Goal: Entertainment & Leisure: Consume media (video, audio)

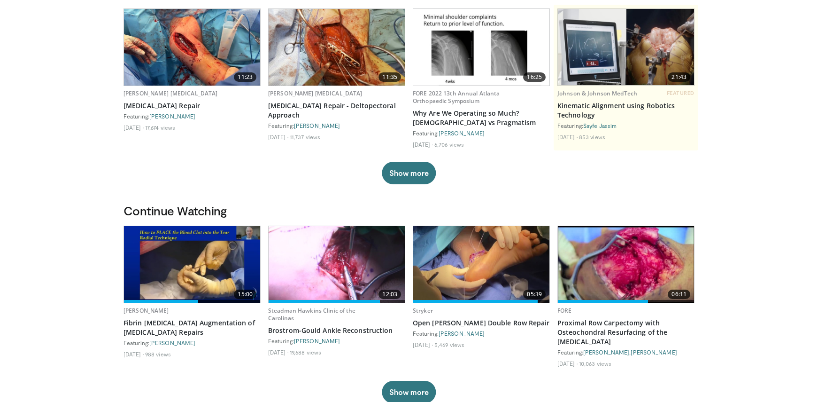
scroll to position [412, 0]
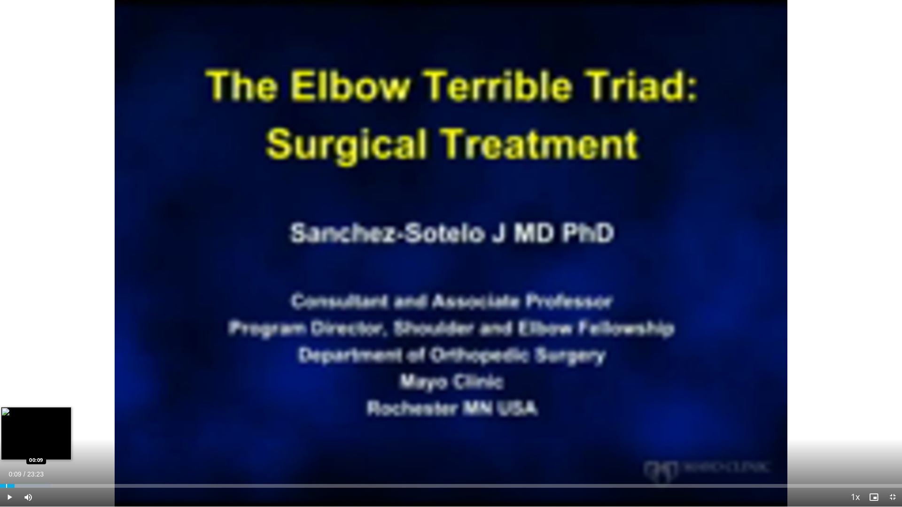
click at [6, 401] on div "Progress Bar" at bounding box center [6, 486] width 1 height 4
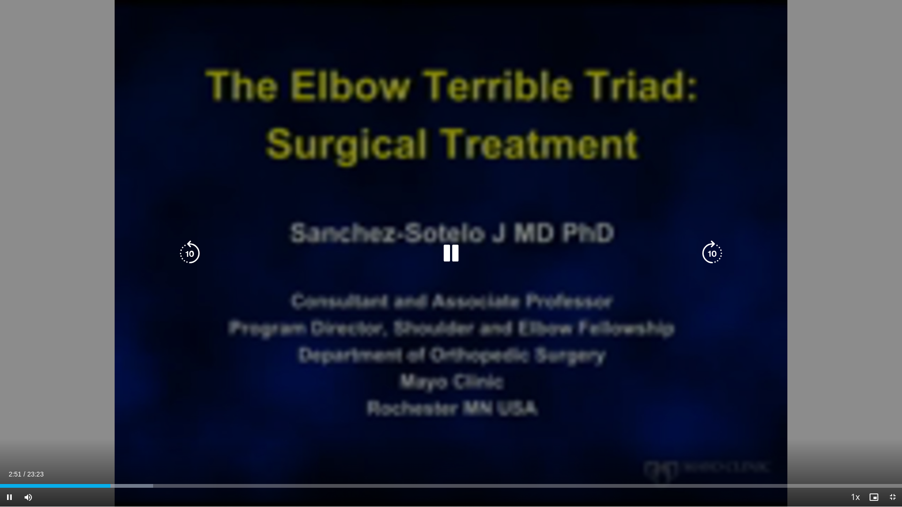
click at [713, 252] on icon "Video Player" at bounding box center [712, 254] width 26 height 26
click at [690, 177] on div "10 seconds Tap to unmute" at bounding box center [451, 253] width 902 height 507
click at [715, 247] on icon "Video Player" at bounding box center [712, 254] width 26 height 26
click at [451, 249] on icon "Video Player" at bounding box center [451, 254] width 26 height 26
click at [711, 254] on icon "Video Player" at bounding box center [712, 254] width 26 height 26
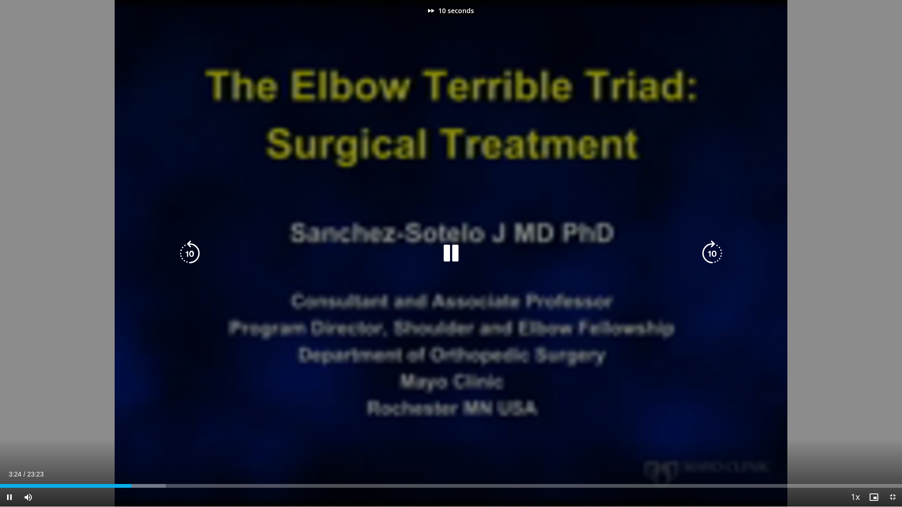
click at [710, 254] on icon "Video Player" at bounding box center [712, 254] width 26 height 26
click at [710, 251] on icon "Video Player" at bounding box center [712, 254] width 26 height 26
click at [709, 251] on icon "Video Player" at bounding box center [712, 254] width 26 height 26
click at [707, 254] on icon "Video Player" at bounding box center [712, 254] width 26 height 26
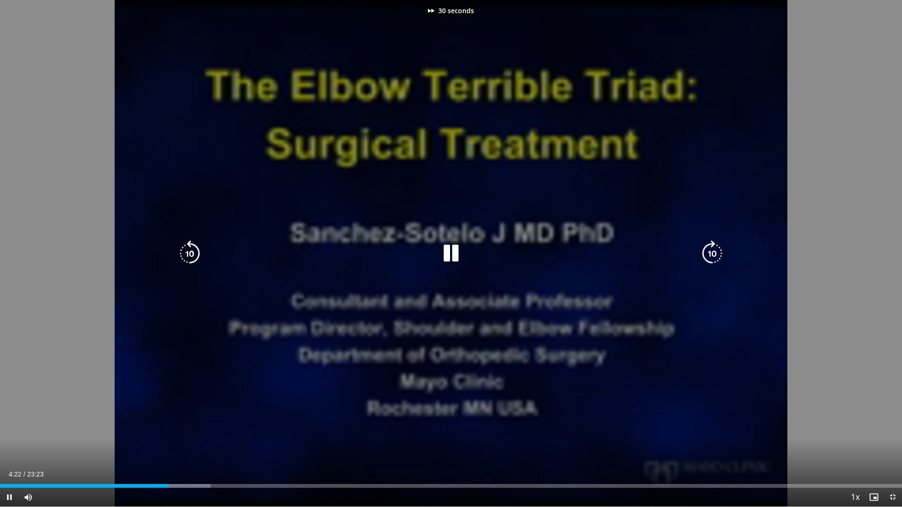
click at [708, 253] on icon "Video Player" at bounding box center [712, 254] width 26 height 26
click at [710, 252] on icon "Video Player" at bounding box center [712, 254] width 26 height 26
click at [711, 250] on icon "Video Player" at bounding box center [712, 254] width 26 height 26
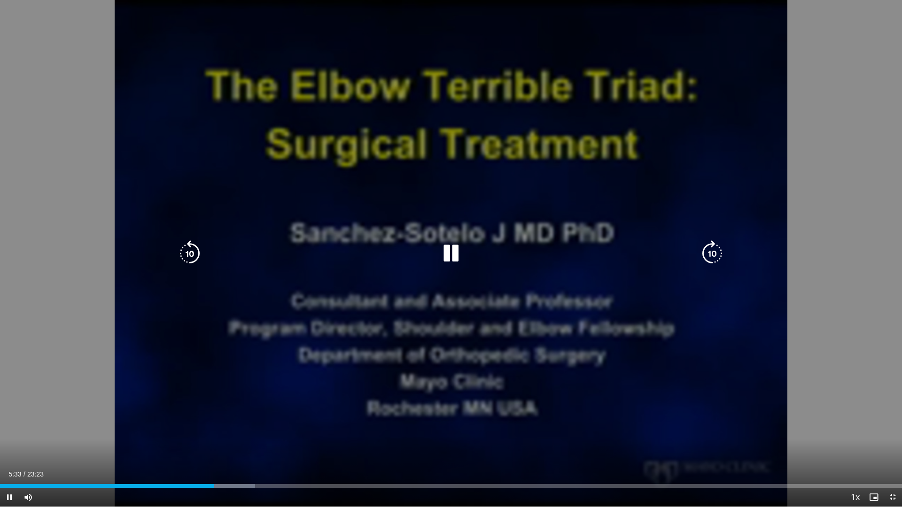
click at [713, 250] on icon "Video Player" at bounding box center [712, 254] width 26 height 26
click at [715, 251] on icon "Video Player" at bounding box center [712, 254] width 26 height 26
click at [468, 331] on div "10 seconds Tap to unmute" at bounding box center [451, 253] width 902 height 507
click at [470, 330] on div "10 seconds Tap to unmute" at bounding box center [451, 253] width 902 height 507
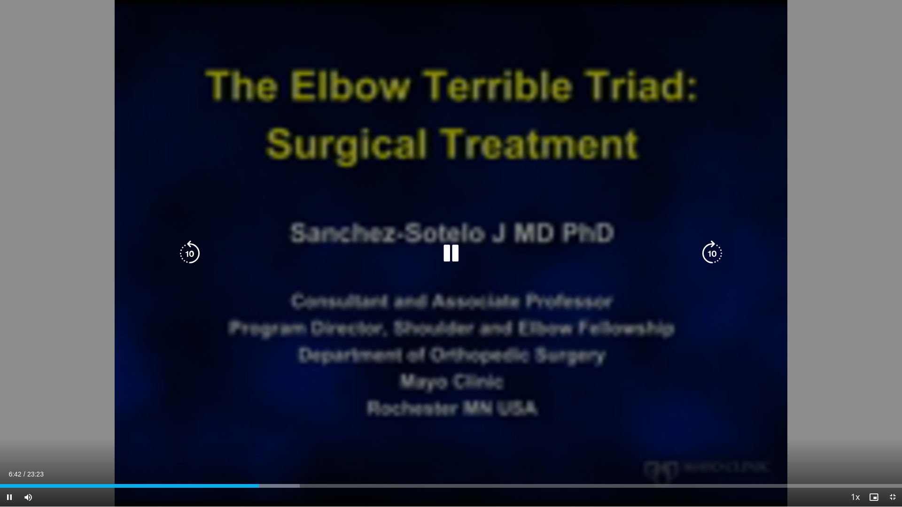
click at [185, 254] on icon "Video Player" at bounding box center [190, 254] width 26 height 26
click at [478, 401] on div "20 seconds Tap to unmute" at bounding box center [451, 253] width 902 height 507
click at [447, 252] on icon "Video Player" at bounding box center [451, 254] width 26 height 26
click at [818, 319] on div "20 seconds Tap to unmute" at bounding box center [451, 253] width 902 height 507
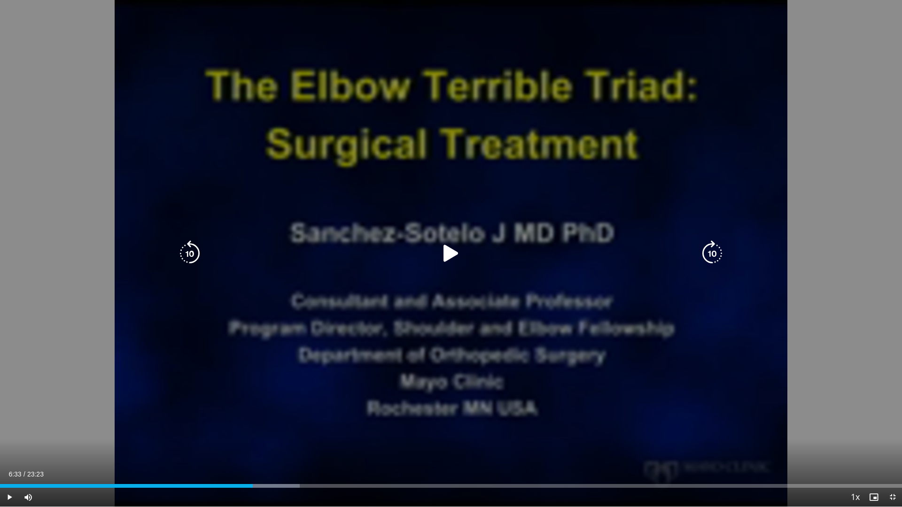
click at [818, 319] on div "20 seconds Tap to unmute" at bounding box center [451, 253] width 902 height 507
click at [712, 256] on icon "Video Player" at bounding box center [712, 254] width 26 height 26
click at [714, 254] on icon "Video Player" at bounding box center [712, 254] width 26 height 26
click at [714, 253] on icon "Video Player" at bounding box center [712, 254] width 26 height 26
click at [715, 250] on icon "Video Player" at bounding box center [712, 254] width 26 height 26
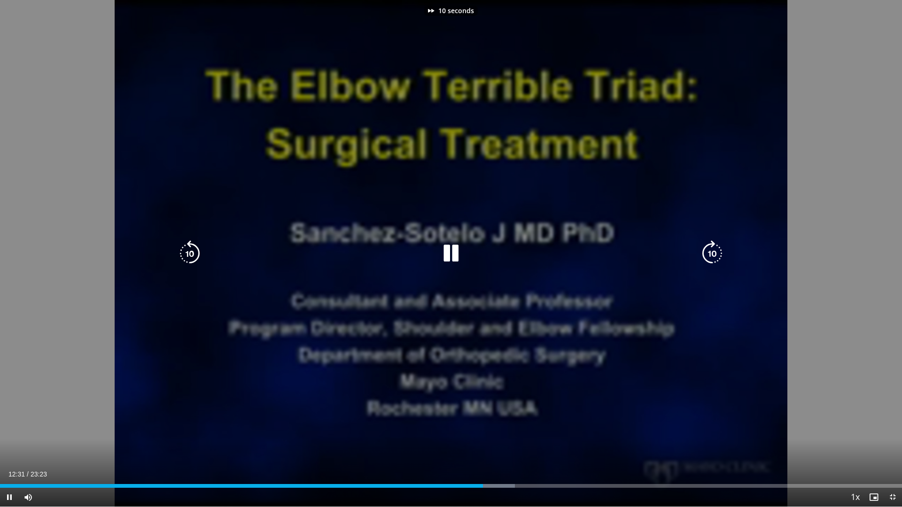
click at [715, 250] on icon "Video Player" at bounding box center [712, 254] width 26 height 26
click at [711, 255] on icon "Video Player" at bounding box center [712, 254] width 26 height 26
click at [564, 381] on div "10 seconds Tap to unmute" at bounding box center [451, 253] width 902 height 507
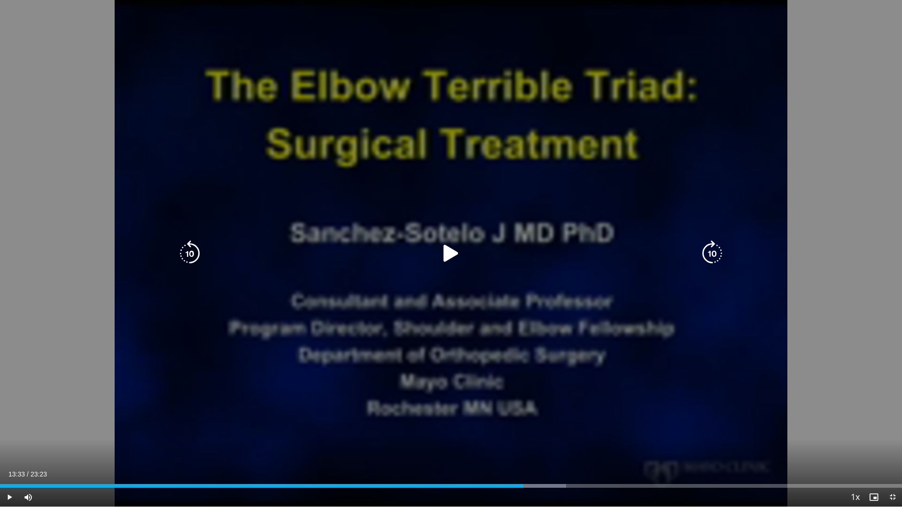
click at [566, 380] on div "10 seconds Tap to unmute" at bounding box center [451, 253] width 902 height 507
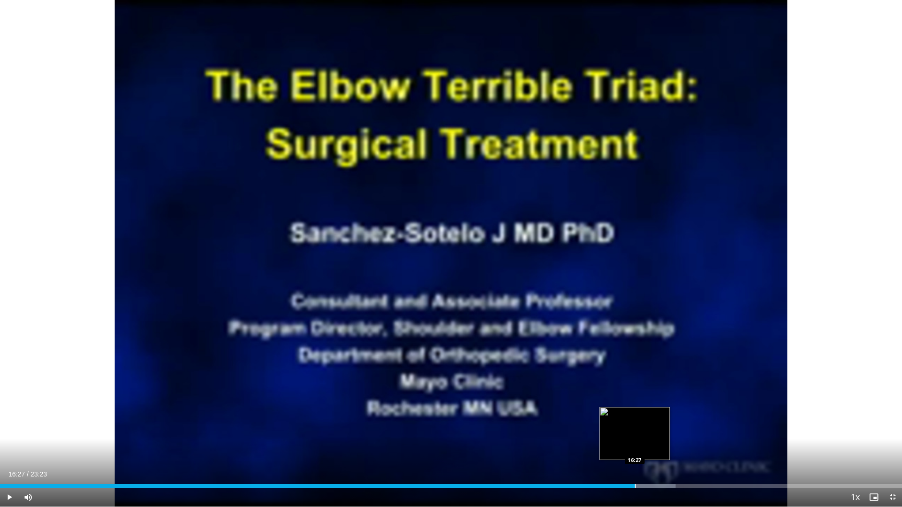
drag, startPoint x: 657, startPoint y: 487, endPoint x: 634, endPoint y: 487, distance: 23.0
click at [635, 401] on div "Progress Bar" at bounding box center [635, 486] width 1 height 4
drag, startPoint x: 635, startPoint y: 486, endPoint x: 619, endPoint y: 486, distance: 16.4
click at [619, 401] on div "Progress Bar" at bounding box center [619, 486] width 1 height 4
drag, startPoint x: 776, startPoint y: 385, endPoint x: 646, endPoint y: 507, distance: 177.8
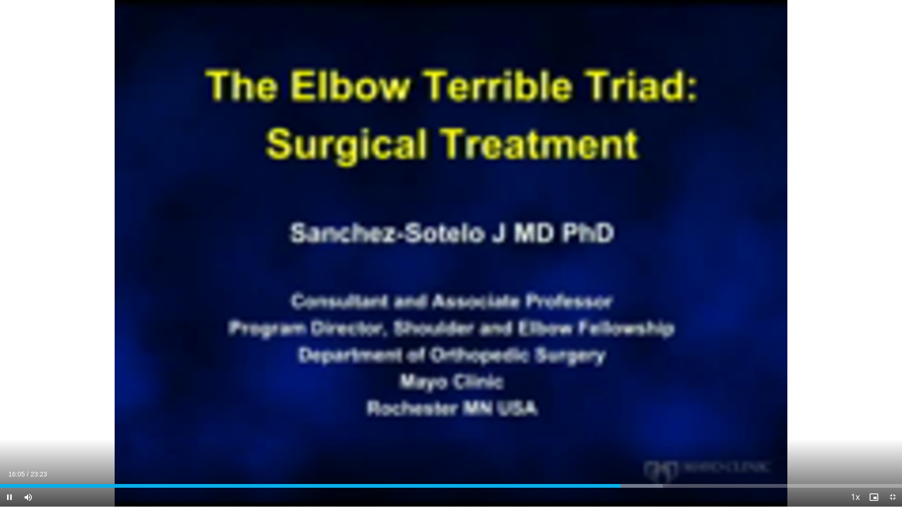
click at [662, 401] on video-js "**********" at bounding box center [451, 253] width 902 height 507
drag, startPoint x: 622, startPoint y: 486, endPoint x: 591, endPoint y: 486, distance: 30.5
click at [591, 401] on div "Progress Bar" at bounding box center [591, 486] width 1 height 4
drag, startPoint x: 594, startPoint y: 485, endPoint x: 601, endPoint y: 486, distance: 7.1
click at [601, 401] on div "Progress Bar" at bounding box center [601, 486] width 1 height 4
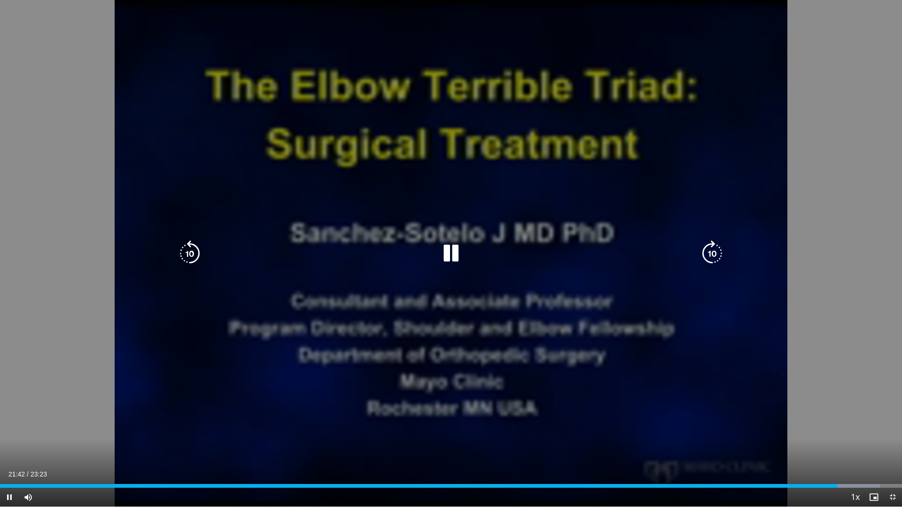
click at [709, 253] on icon "Video Player" at bounding box center [712, 254] width 26 height 26
click at [709, 252] on icon "Video Player" at bounding box center [712, 254] width 26 height 26
click at [715, 251] on icon "Video Player" at bounding box center [712, 254] width 26 height 26
click at [713, 254] on icon "Video Player" at bounding box center [712, 254] width 26 height 26
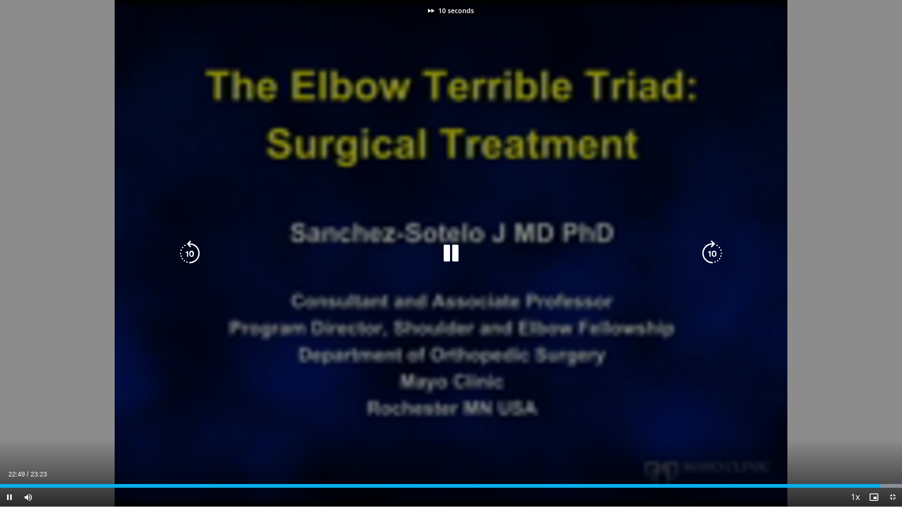
click at [713, 254] on icon "Video Player" at bounding box center [712, 254] width 26 height 26
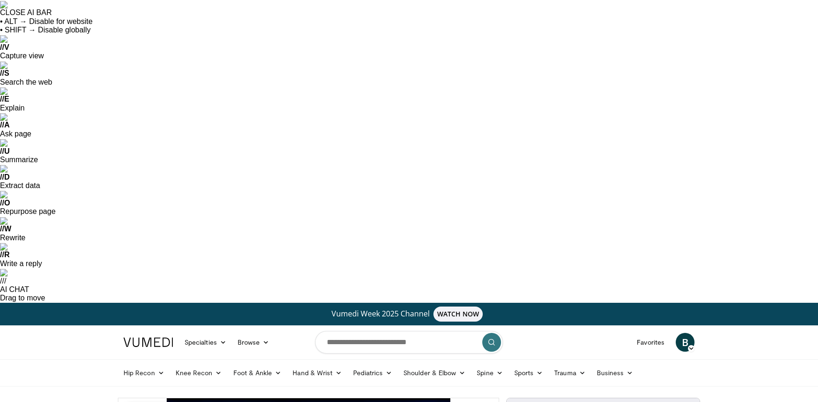
drag, startPoint x: 128, startPoint y: 287, endPoint x: 309, endPoint y: 288, distance: 180.4
drag, startPoint x: 324, startPoint y: 289, endPoint x: 356, endPoint y: 286, distance: 32.5
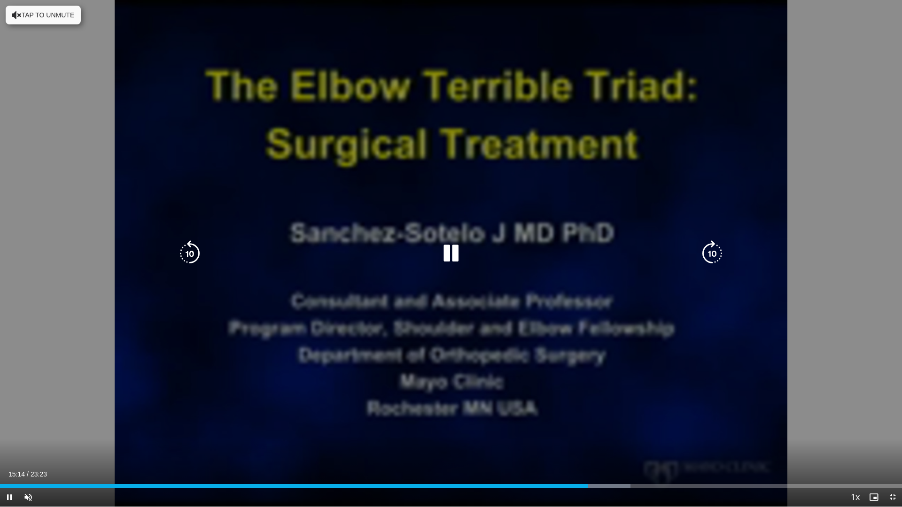
click at [713, 257] on icon "Video Player" at bounding box center [712, 254] width 26 height 26
click at [713, 255] on icon "Video Player" at bounding box center [712, 254] width 26 height 26
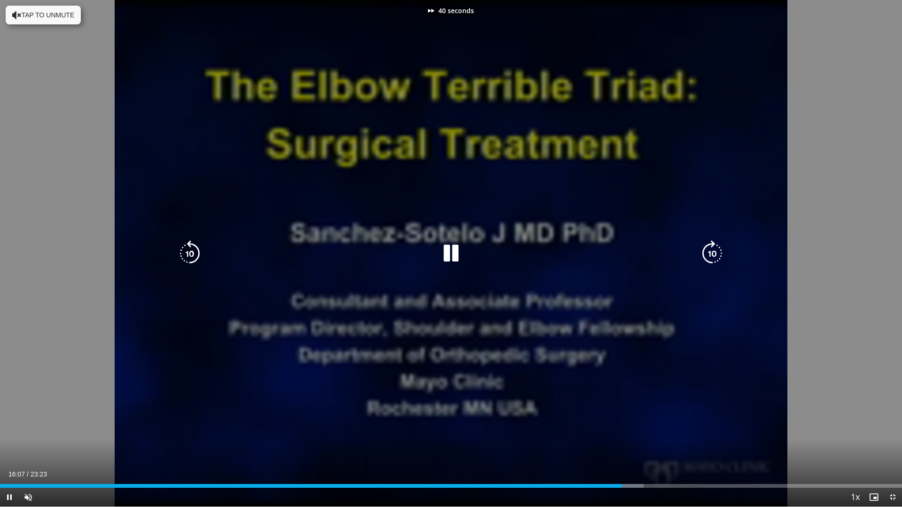
click at [713, 255] on icon "Video Player" at bounding box center [712, 254] width 26 height 26
click at [709, 262] on icon "Video Player" at bounding box center [712, 254] width 26 height 26
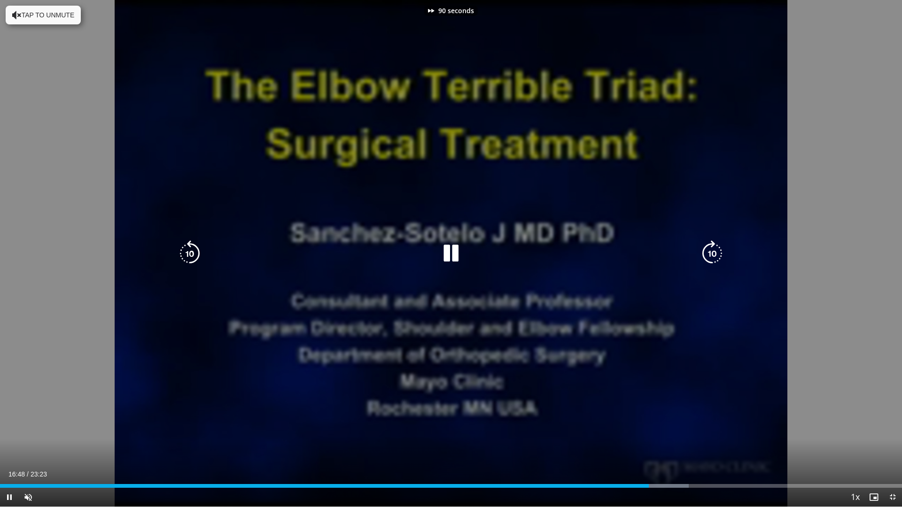
click at [709, 261] on icon "Video Player" at bounding box center [712, 254] width 26 height 26
click at [709, 259] on icon "Video Player" at bounding box center [712, 254] width 26 height 26
click at [186, 258] on icon "Video Player" at bounding box center [190, 254] width 26 height 26
click at [187, 256] on icon "Video Player" at bounding box center [190, 254] width 26 height 26
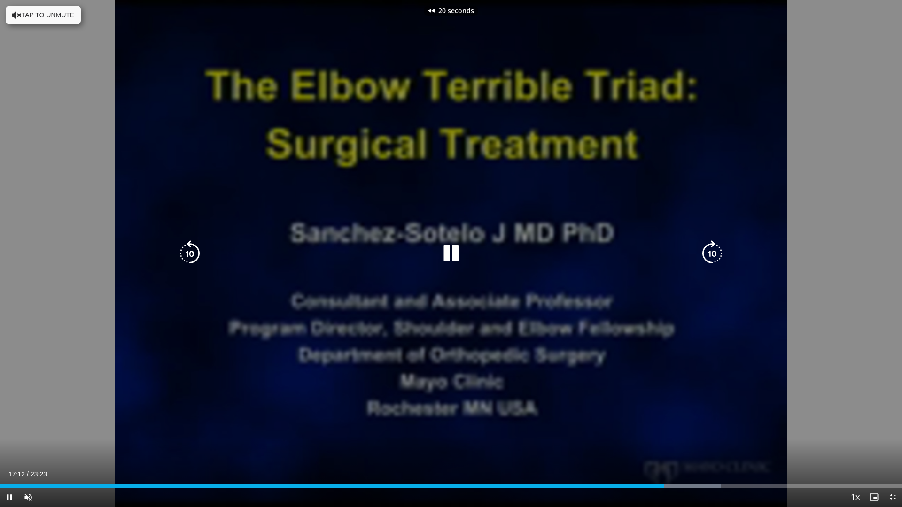
click at [189, 253] on icon "Video Player" at bounding box center [190, 254] width 26 height 26
click at [188, 253] on icon "Video Player" at bounding box center [190, 254] width 26 height 26
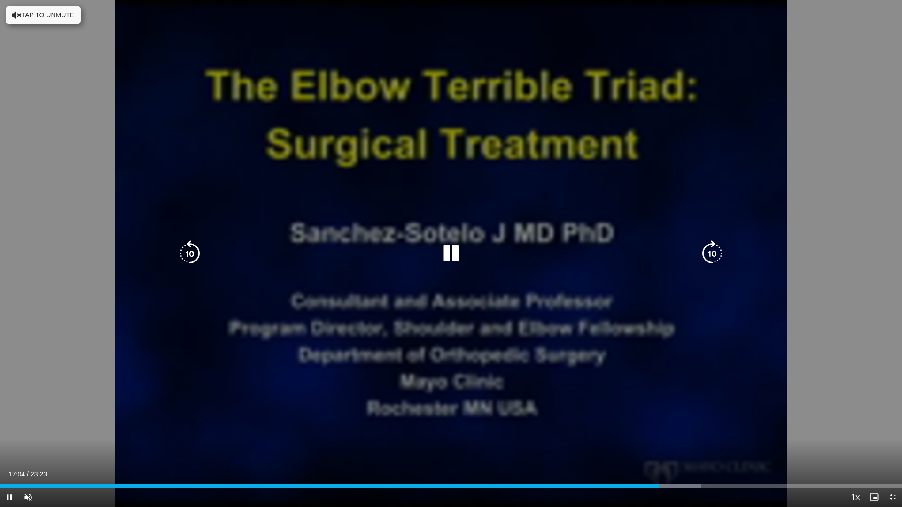
click at [456, 252] on icon "Video Player" at bounding box center [451, 254] width 26 height 26
click at [452, 253] on icon "Video Player" at bounding box center [451, 254] width 26 height 26
click at [665, 373] on div "70 seconds Tap to unmute" at bounding box center [451, 253] width 902 height 507
click at [714, 255] on icon "Video Player" at bounding box center [712, 254] width 26 height 26
click at [714, 254] on icon "Video Player" at bounding box center [712, 254] width 26 height 26
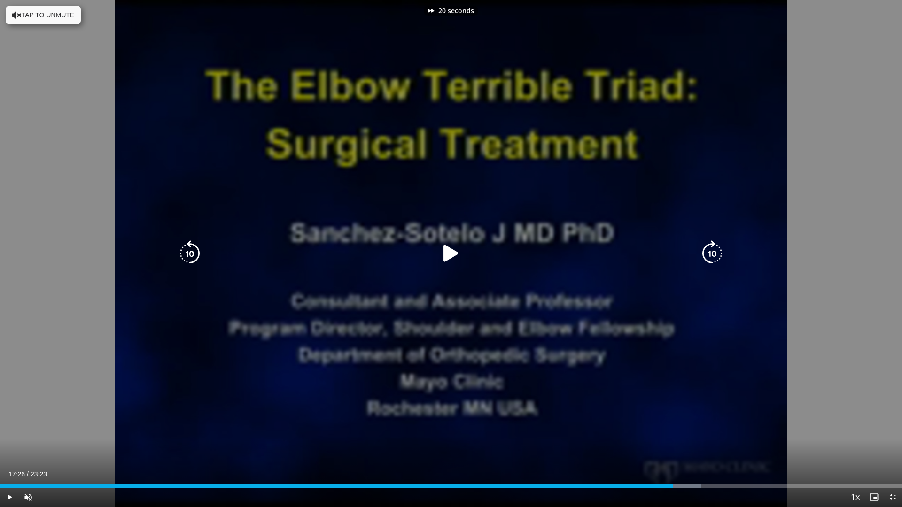
click at [714, 254] on icon "Video Player" at bounding box center [712, 254] width 26 height 26
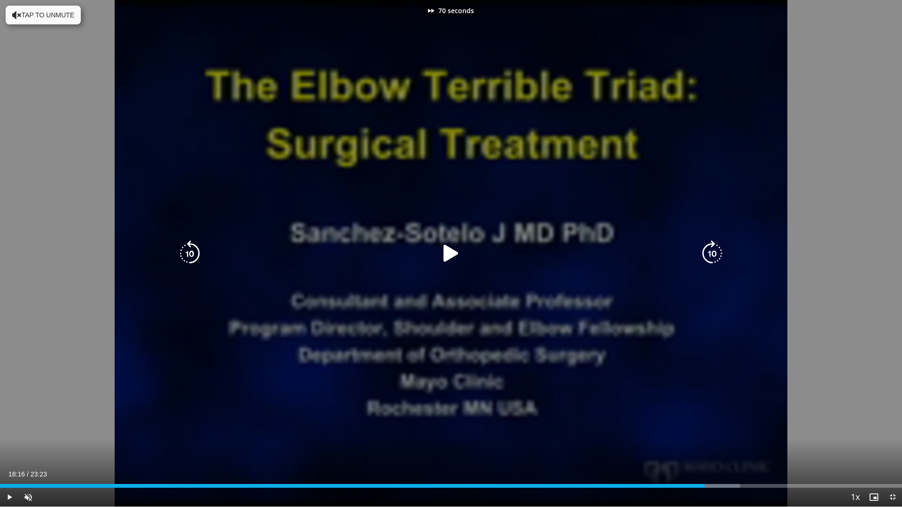
click at [714, 254] on icon "Video Player" at bounding box center [712, 254] width 26 height 26
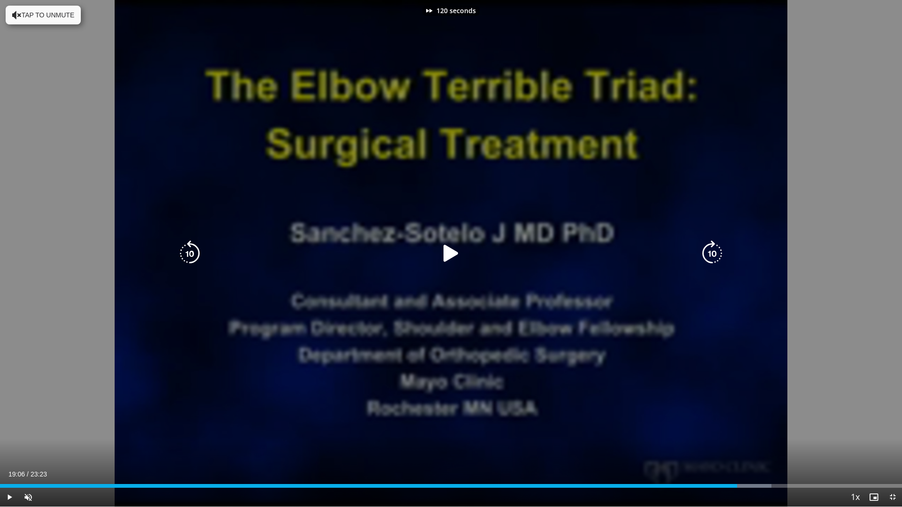
click at [714, 254] on icon "Video Player" at bounding box center [712, 254] width 26 height 26
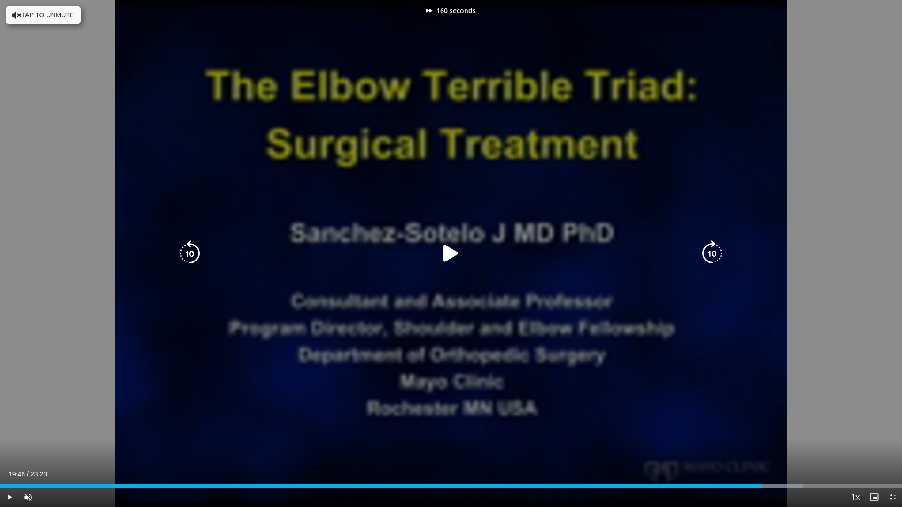
click at [714, 254] on icon "Video Player" at bounding box center [712, 254] width 26 height 26
